Goal: Task Accomplishment & Management: Use online tool/utility

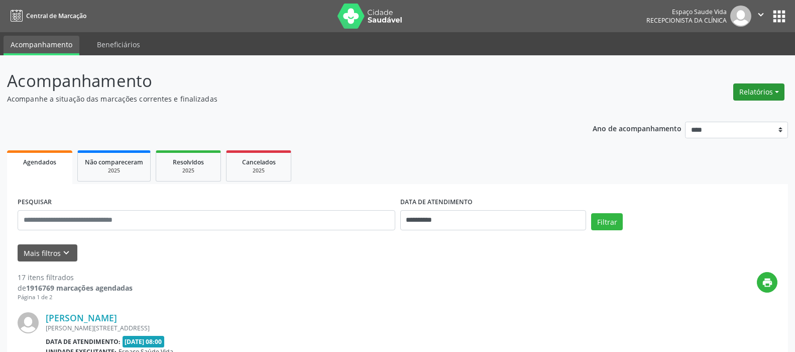
click at [761, 89] on button "Relatórios" at bounding box center [758, 91] width 51 height 17
click at [714, 111] on link "Agendamentos" at bounding box center [731, 113] width 108 height 14
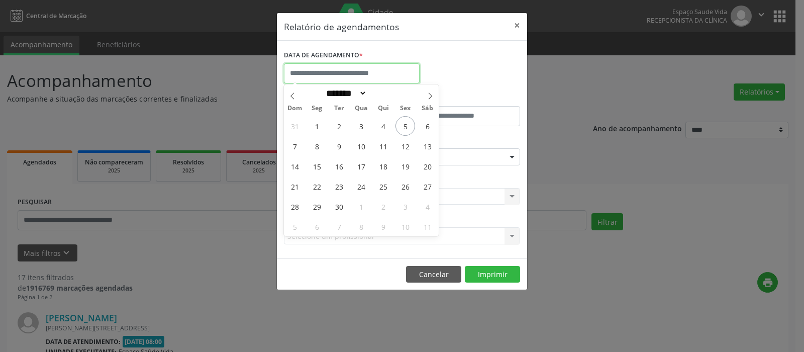
click at [324, 71] on input "text" at bounding box center [352, 73] width 136 height 20
click at [336, 147] on span "9" at bounding box center [339, 146] width 20 height 20
type input "**********"
click at [336, 147] on span "9" at bounding box center [339, 146] width 20 height 20
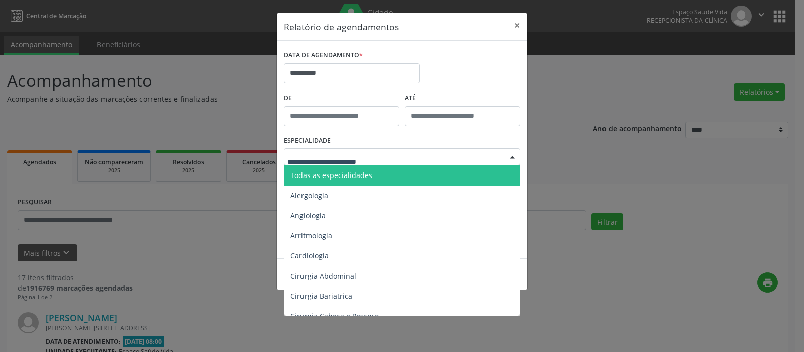
click at [337, 177] on span "Todas as especialidades" at bounding box center [331, 175] width 82 height 10
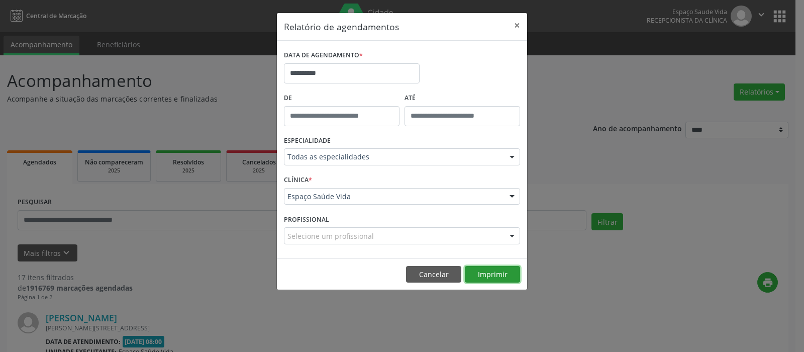
click at [493, 272] on button "Imprimir" at bounding box center [492, 274] width 55 height 17
